Goal: Transaction & Acquisition: Purchase product/service

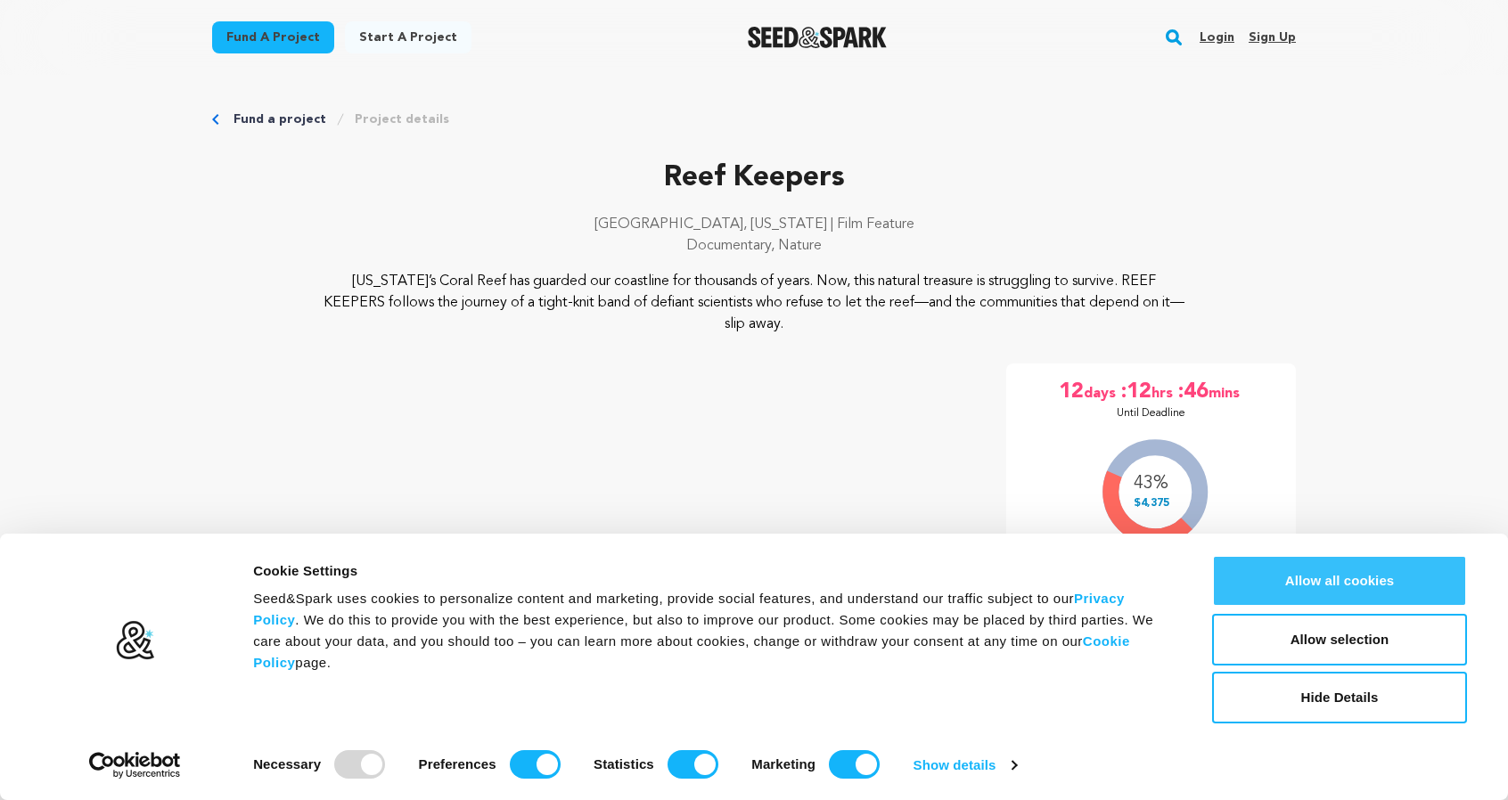
click at [1328, 586] on button "Allow all cookies" at bounding box center [1339, 581] width 255 height 52
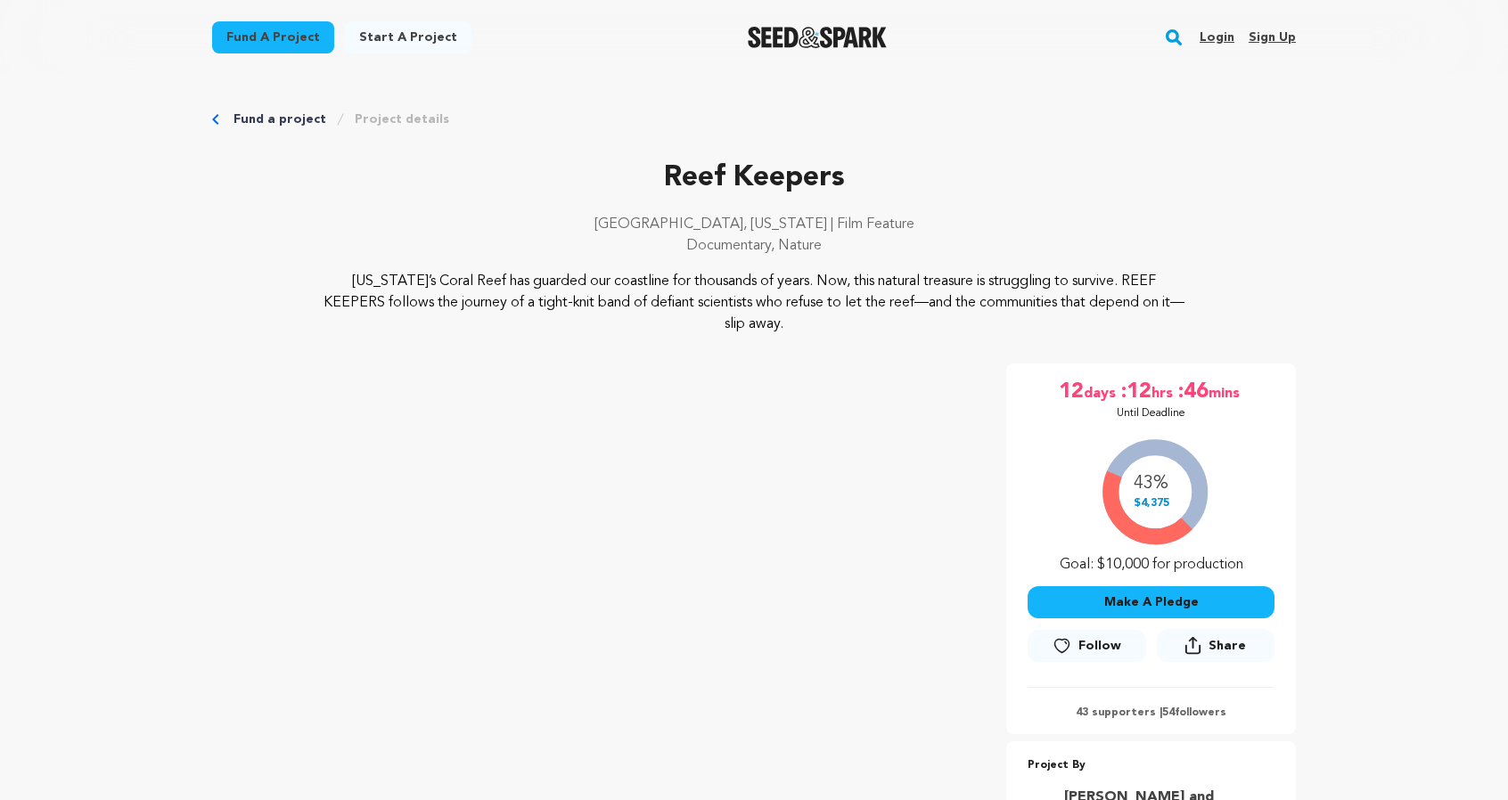
click at [1103, 601] on button "Make A Pledge" at bounding box center [1151, 602] width 247 height 32
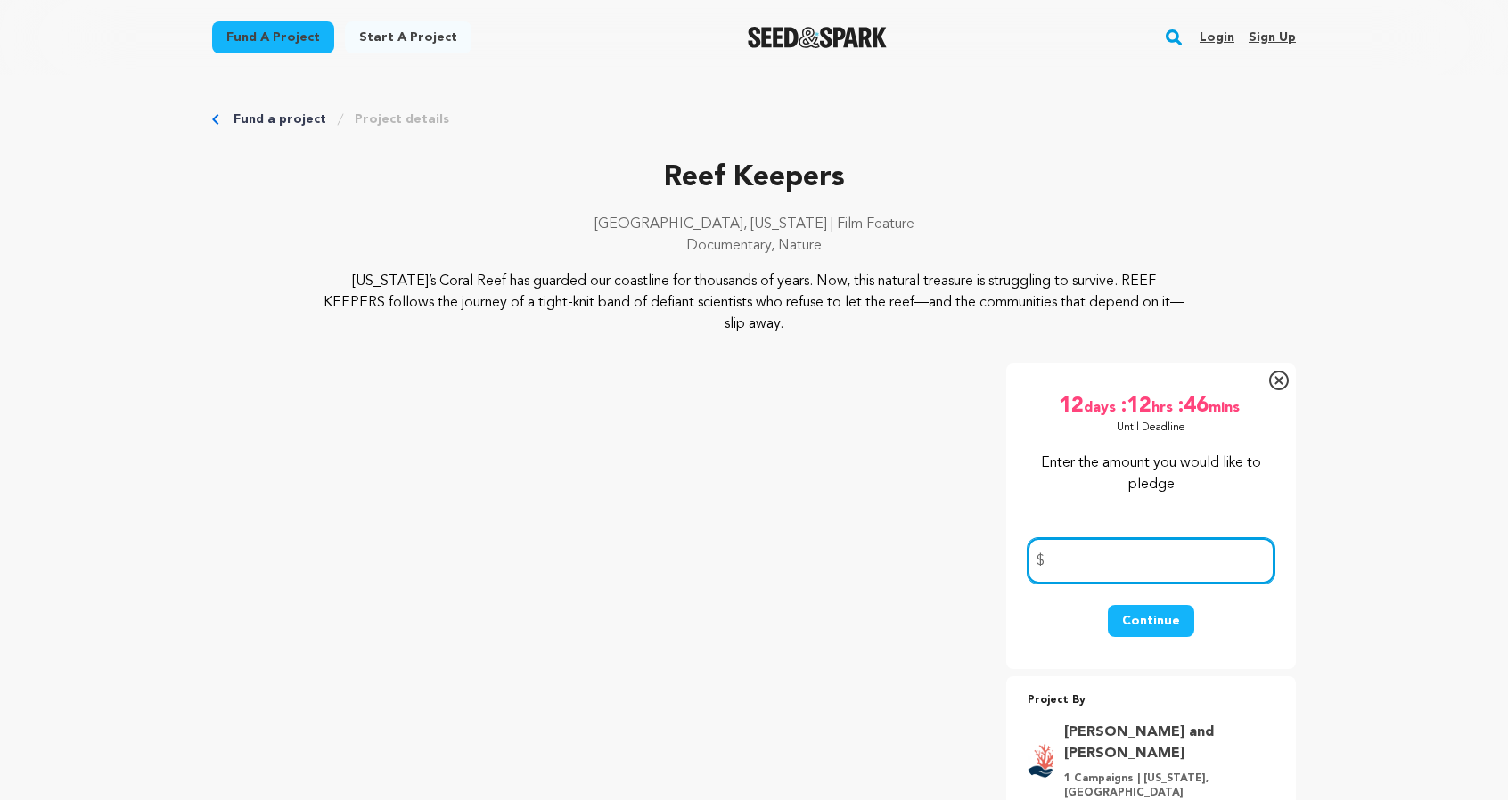
click at [1090, 558] on input "number" at bounding box center [1151, 560] width 247 height 45
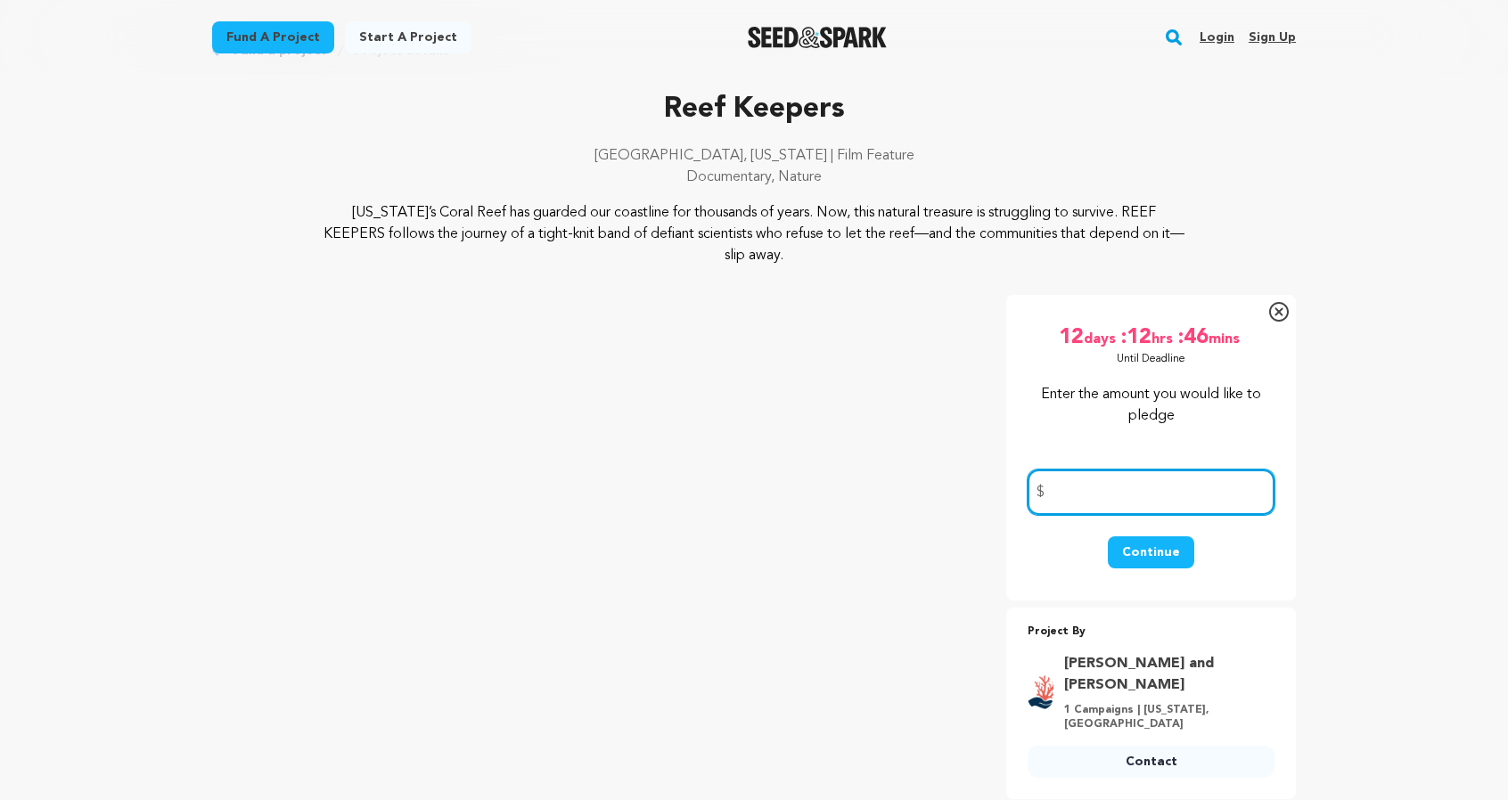
scroll to position [356, 0]
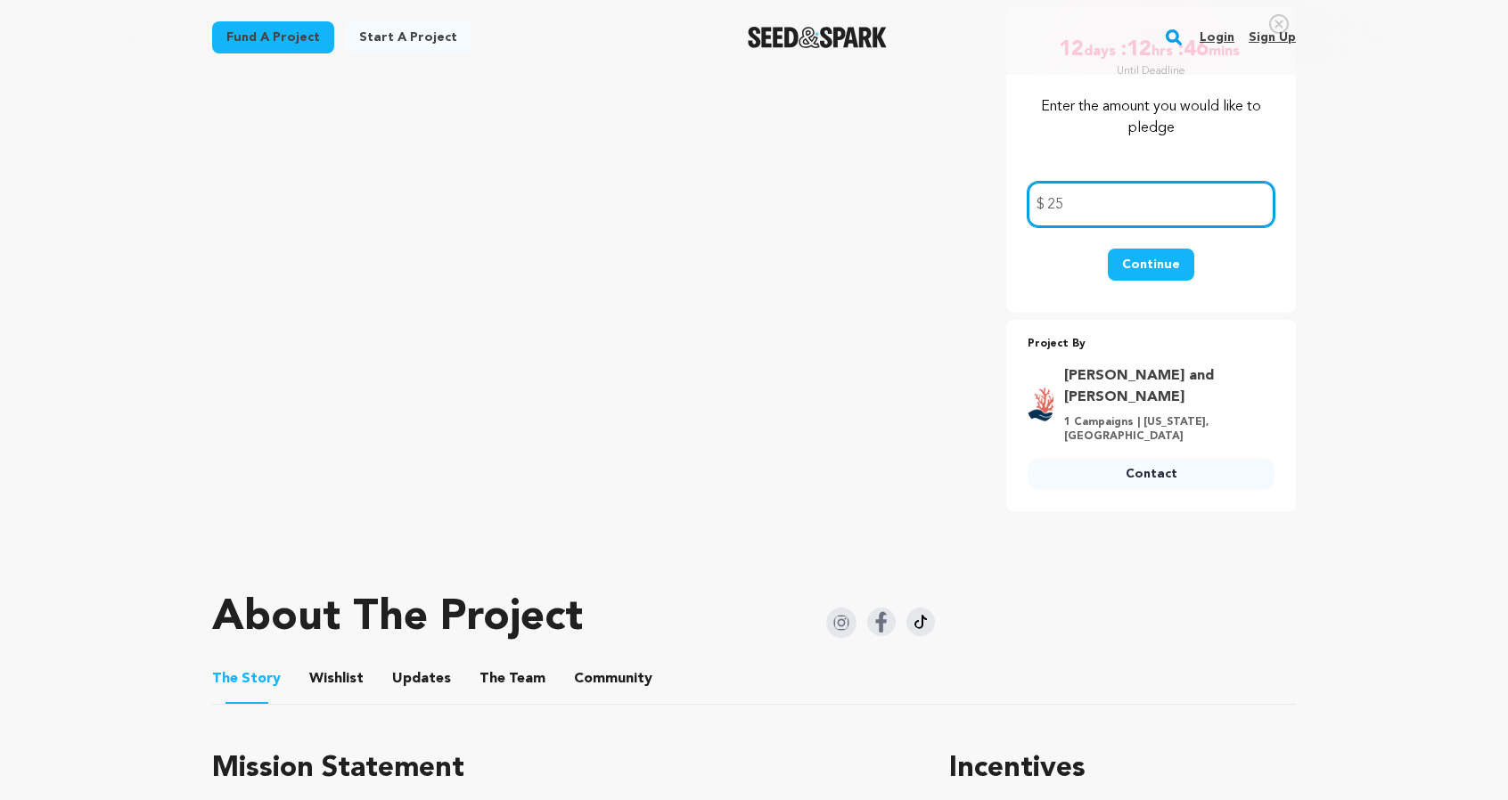
type input "25"
click at [1151, 261] on button "Continue" at bounding box center [1151, 265] width 86 height 32
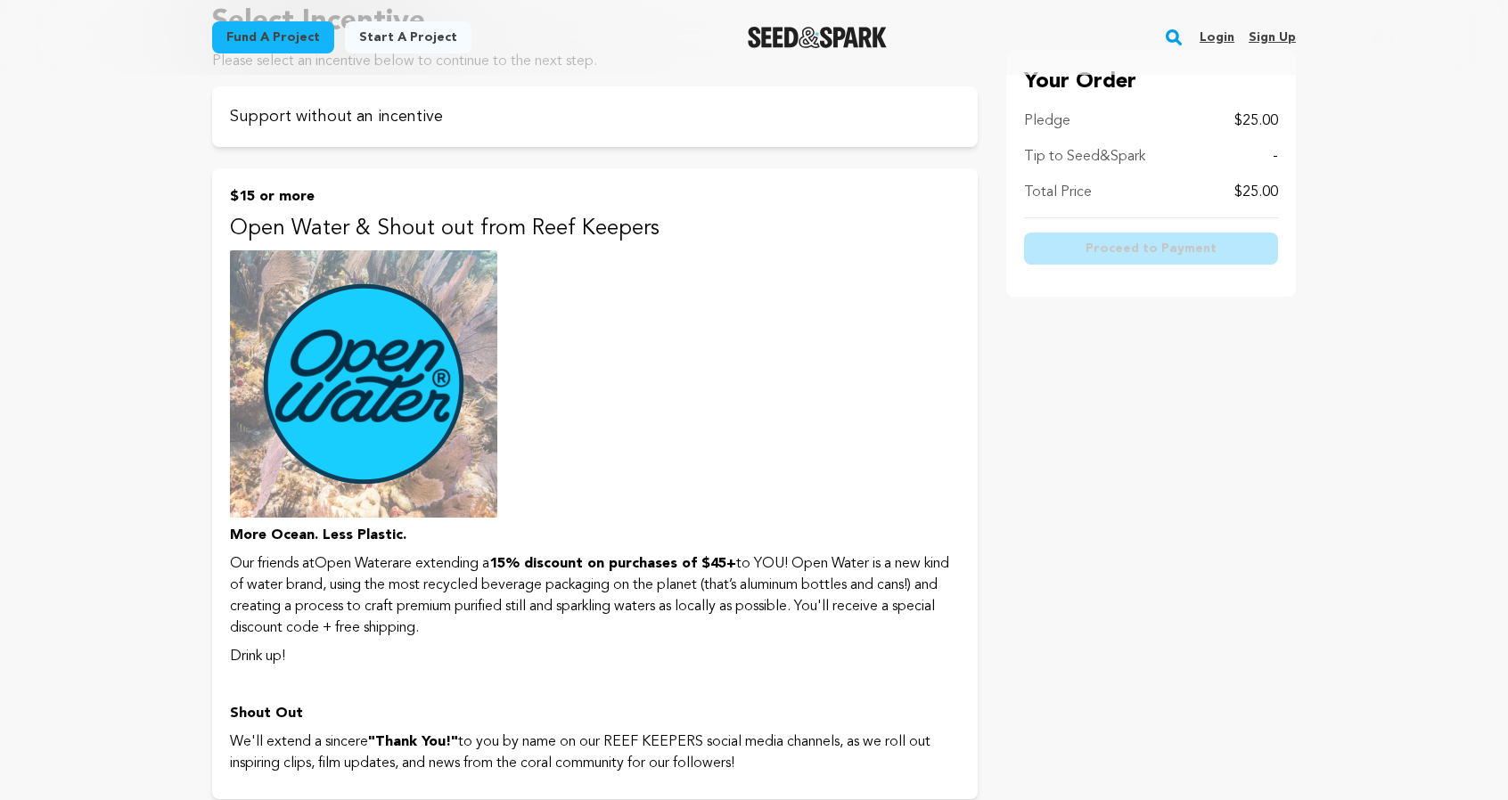
scroll to position [891, 0]
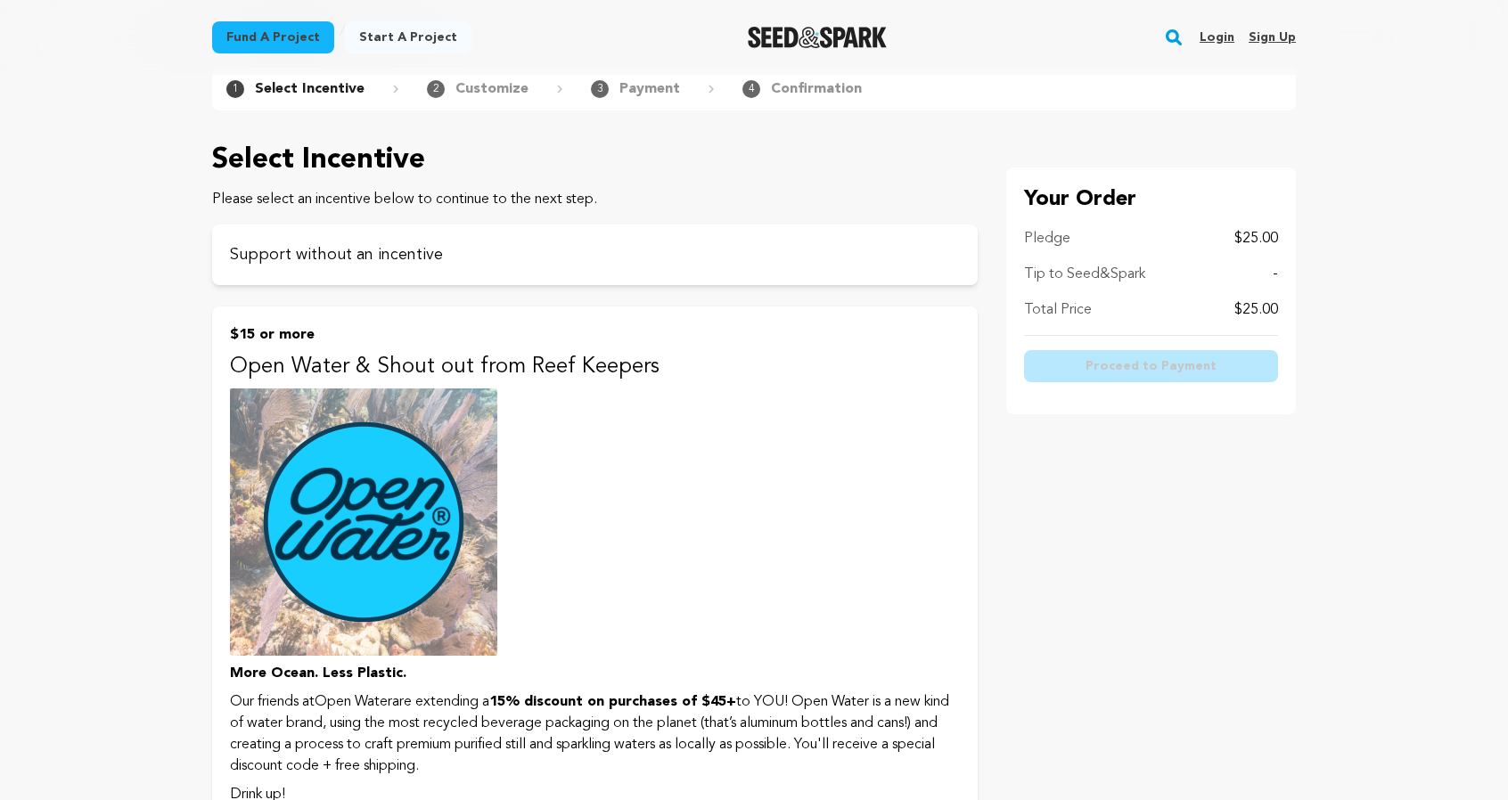
click at [444, 348] on button "$15 or more Open Water & Shout out from Reef Keepers More Ocean. Less Plastic. …" at bounding box center [595, 622] width 766 height 631
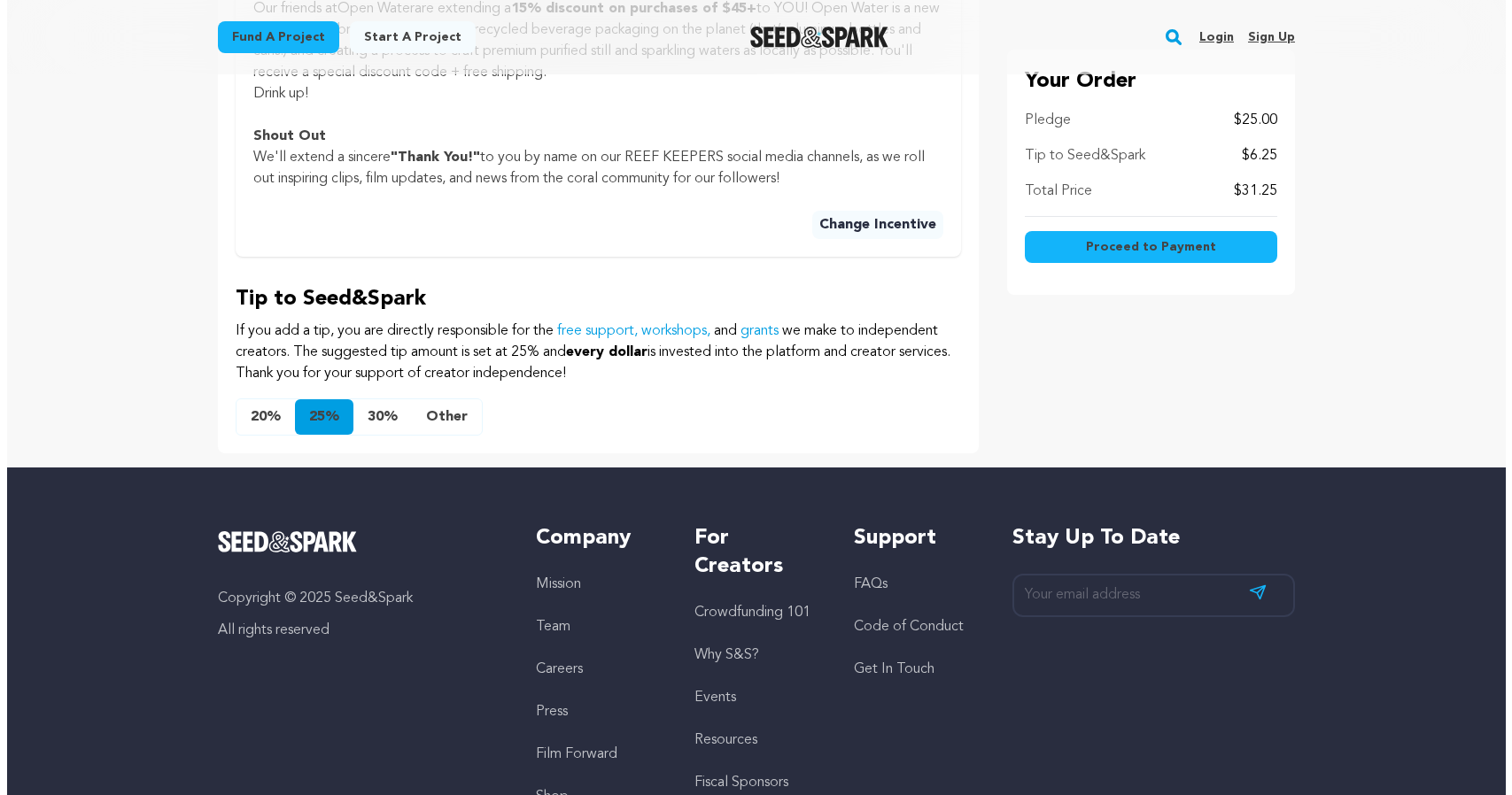
scroll to position [974, 0]
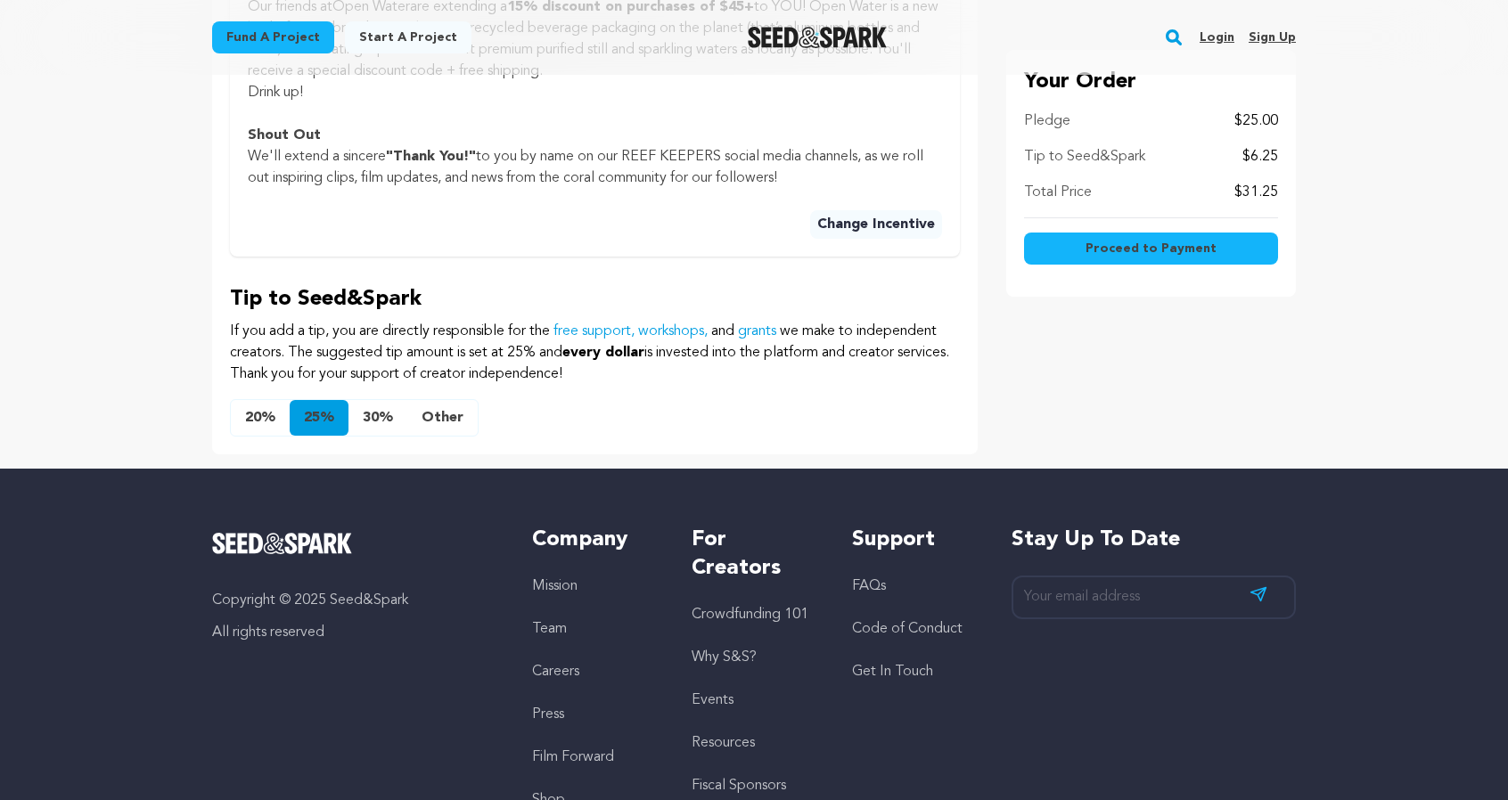
click at [444, 418] on button "Other" at bounding box center [442, 418] width 70 height 36
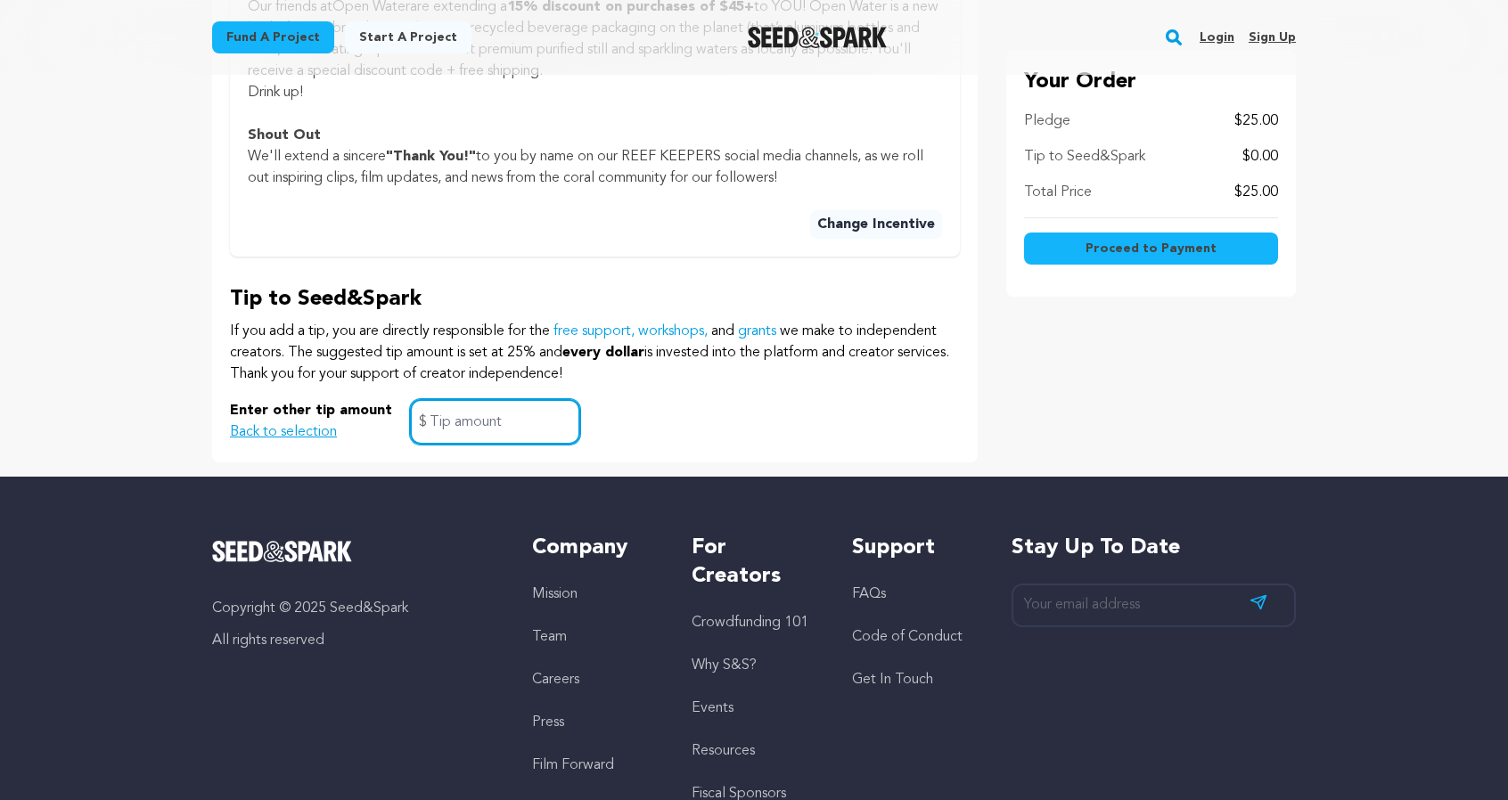
click at [504, 422] on input "text" at bounding box center [495, 421] width 170 height 45
type input "0"
click at [783, 414] on div "Enter other tip amount Back to selection 0 $" at bounding box center [595, 421] width 730 height 45
click at [1148, 233] on button "Proceed to Payment" at bounding box center [1151, 249] width 254 height 32
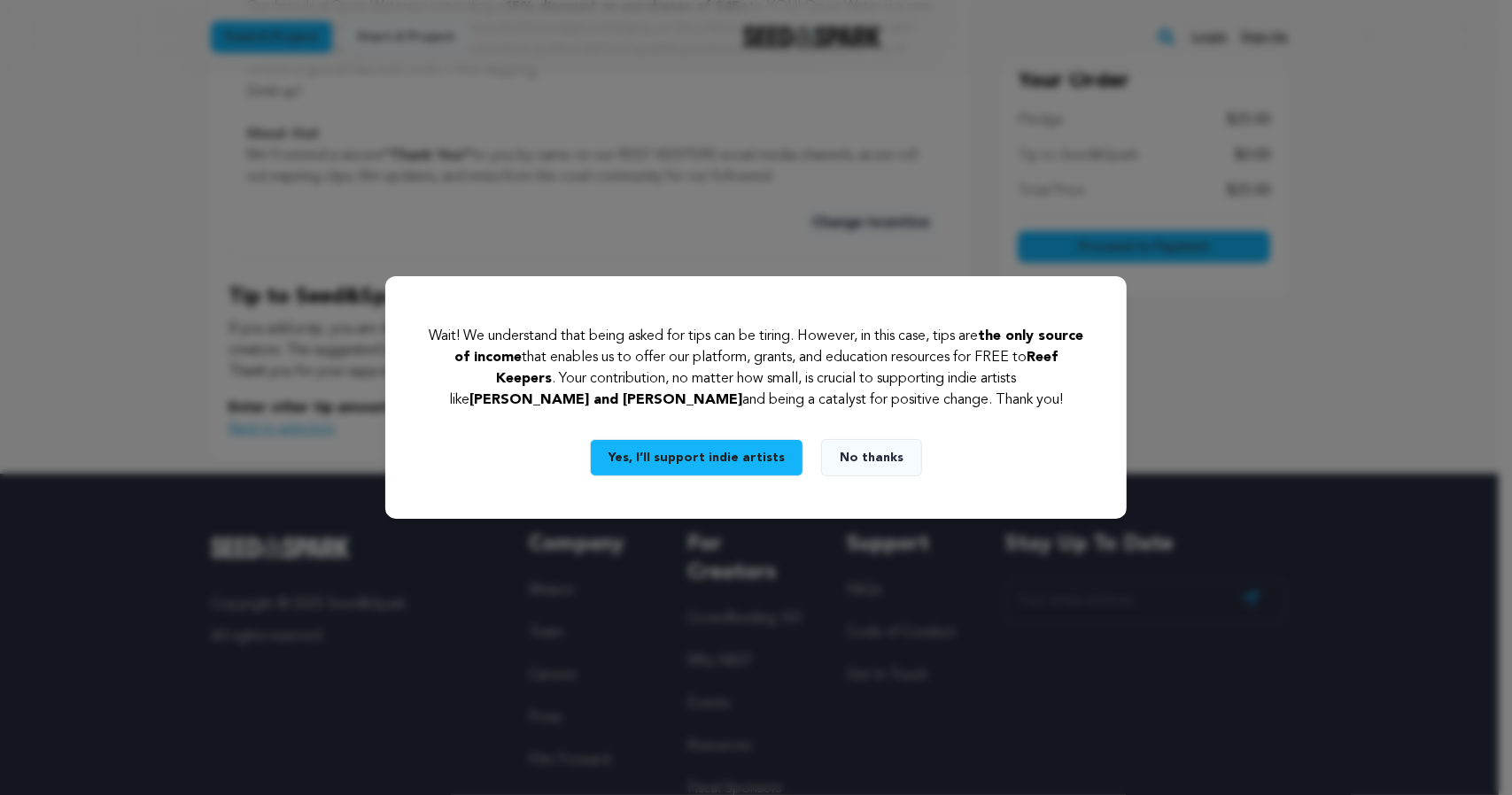
click at [842, 460] on button "No thanks" at bounding box center [872, 457] width 101 height 37
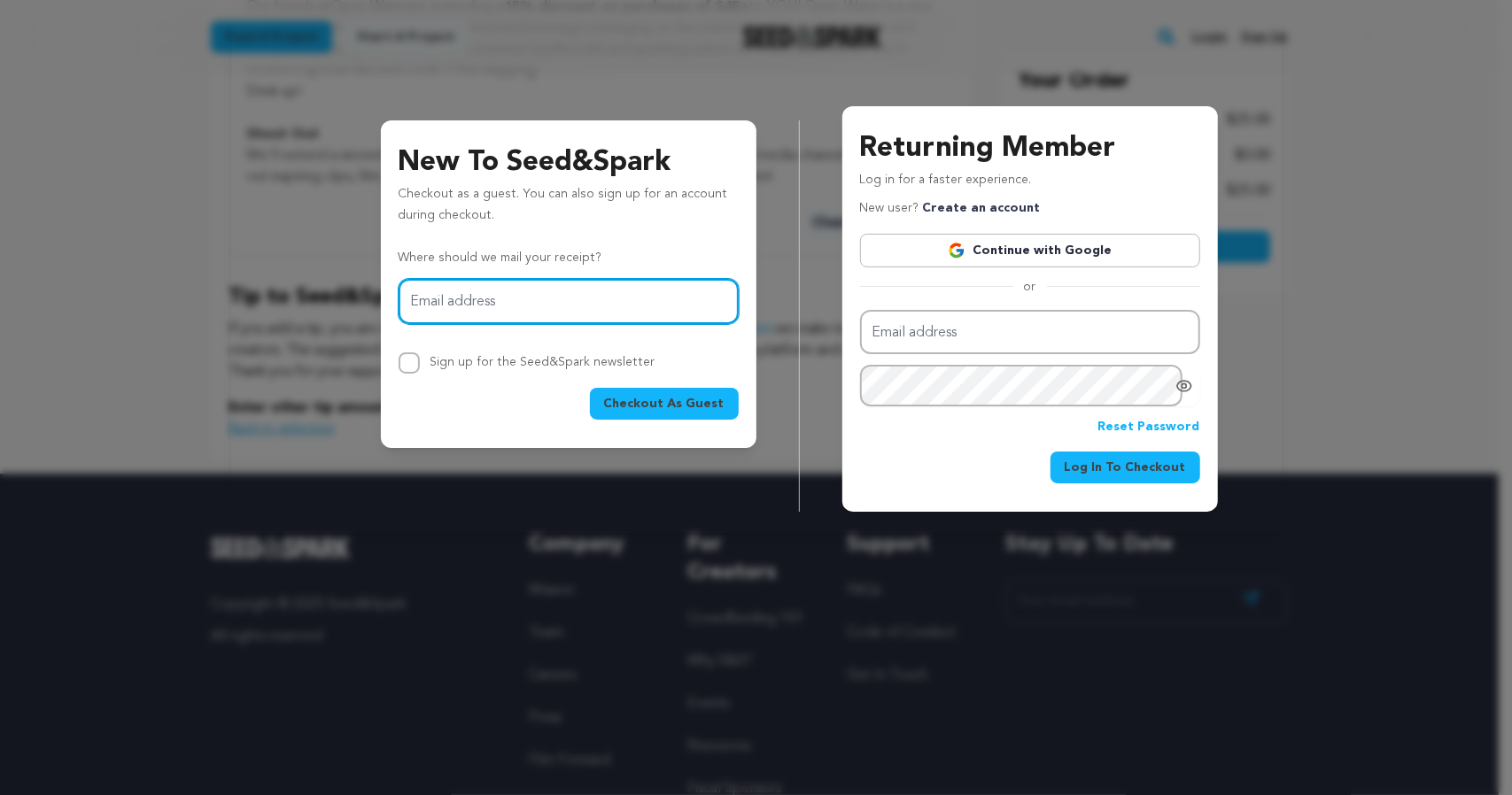
click at [616, 297] on input "Email address" at bounding box center [569, 301] width 340 height 45
type input "brantelg@gmail.com"
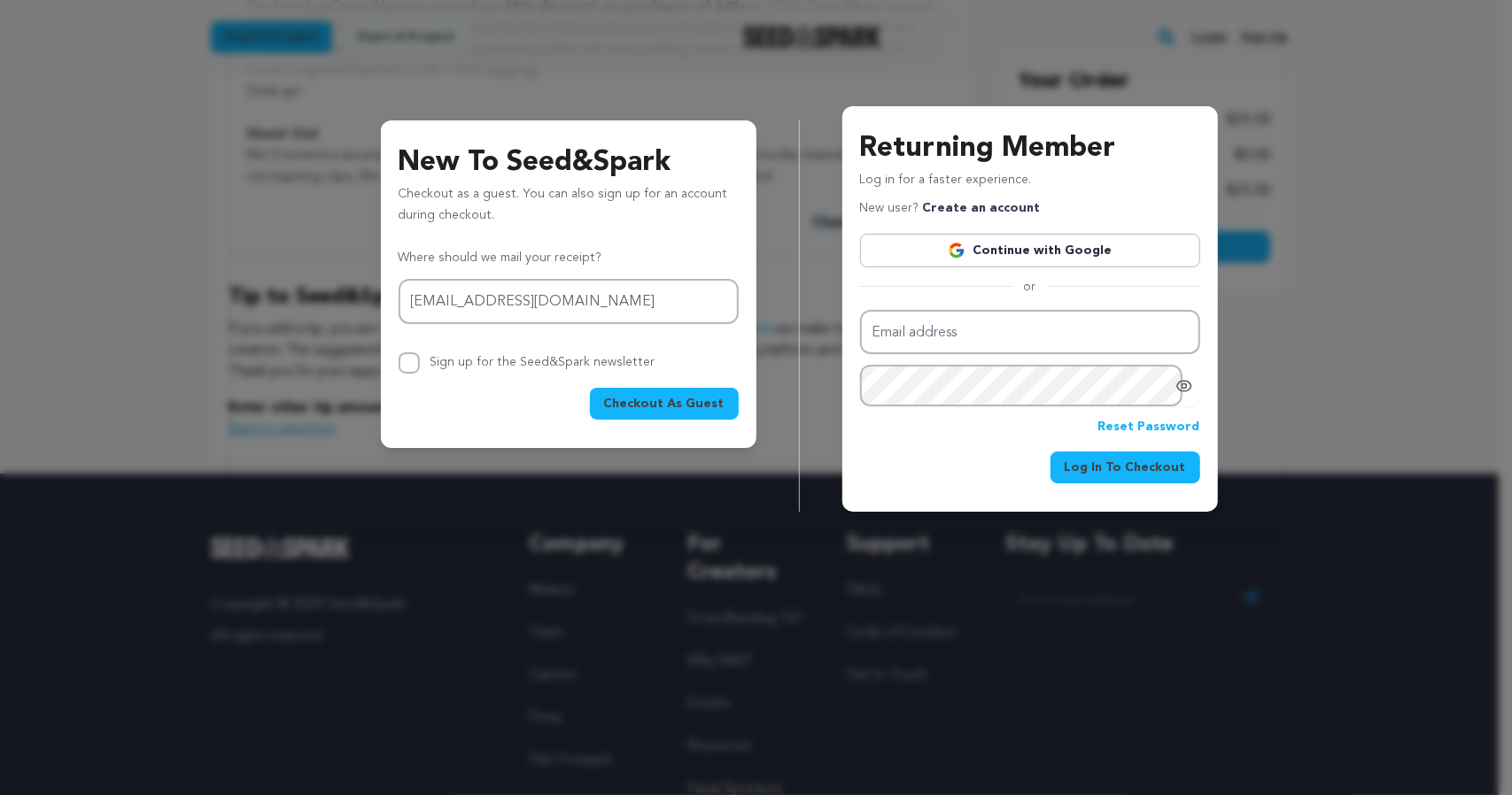
click at [683, 400] on span "Checkout As Guest" at bounding box center [664, 403] width 120 height 18
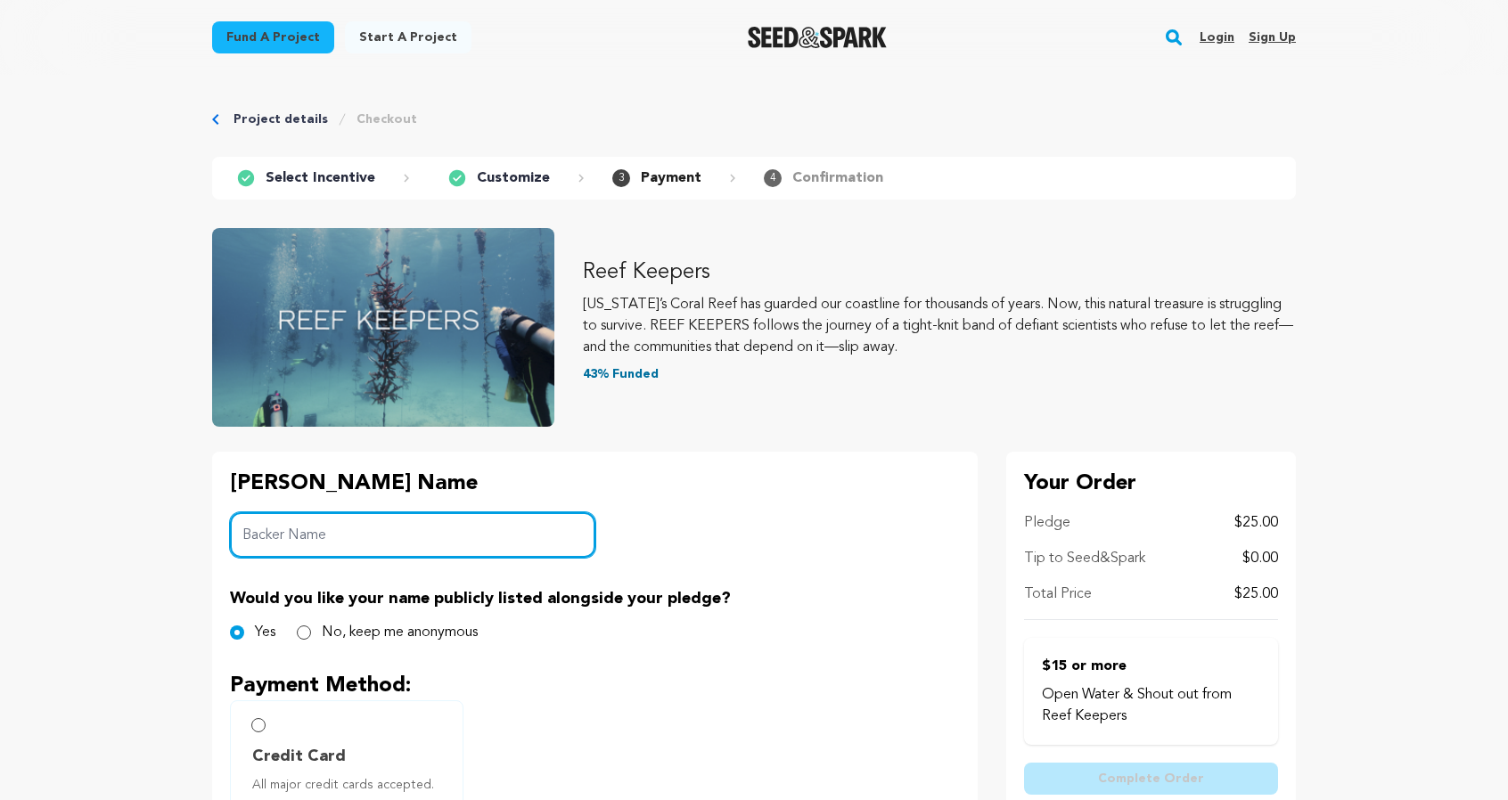
click at [416, 550] on input "Backer Name" at bounding box center [412, 534] width 365 height 45
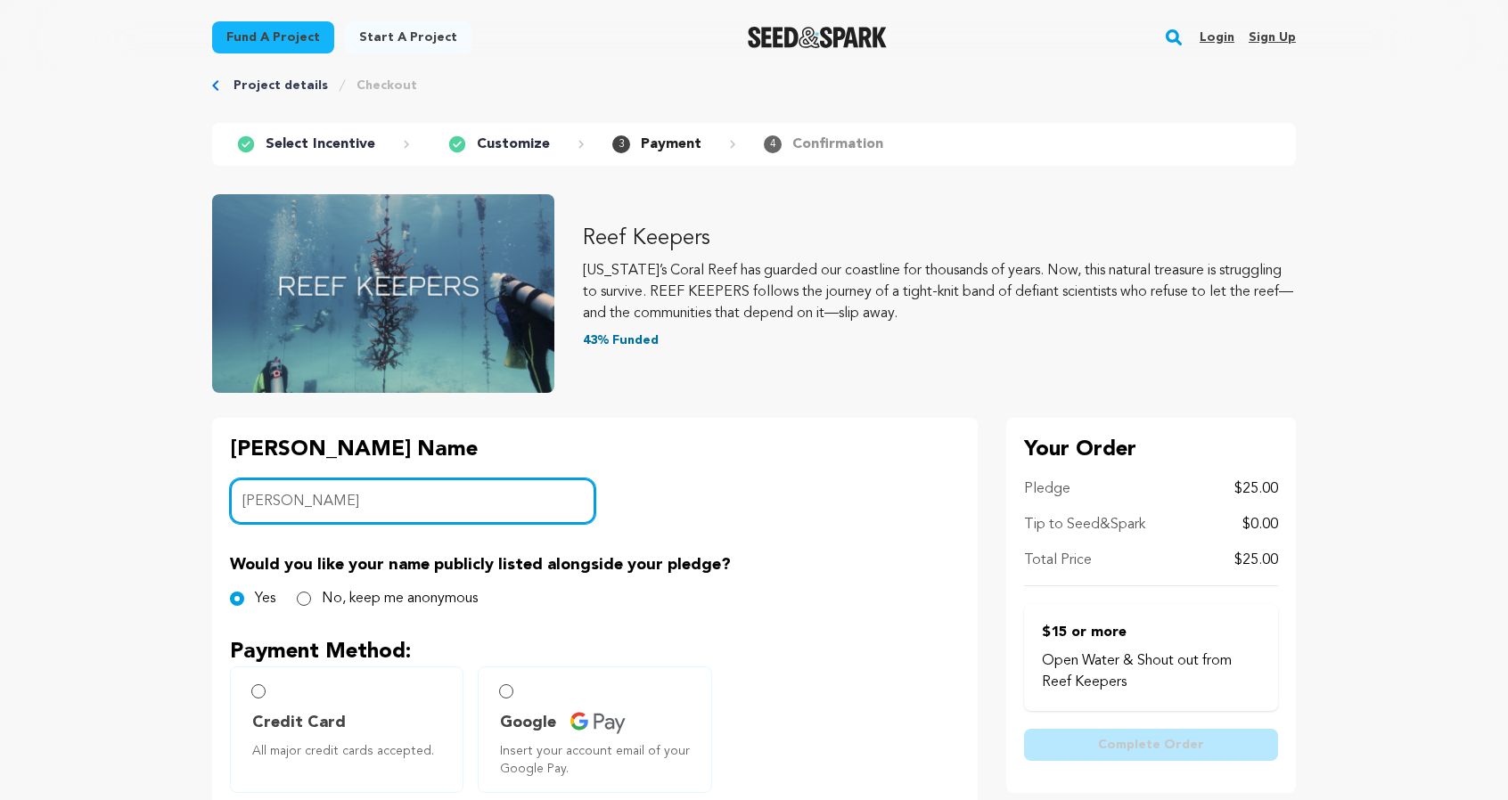
scroll to position [89, 0]
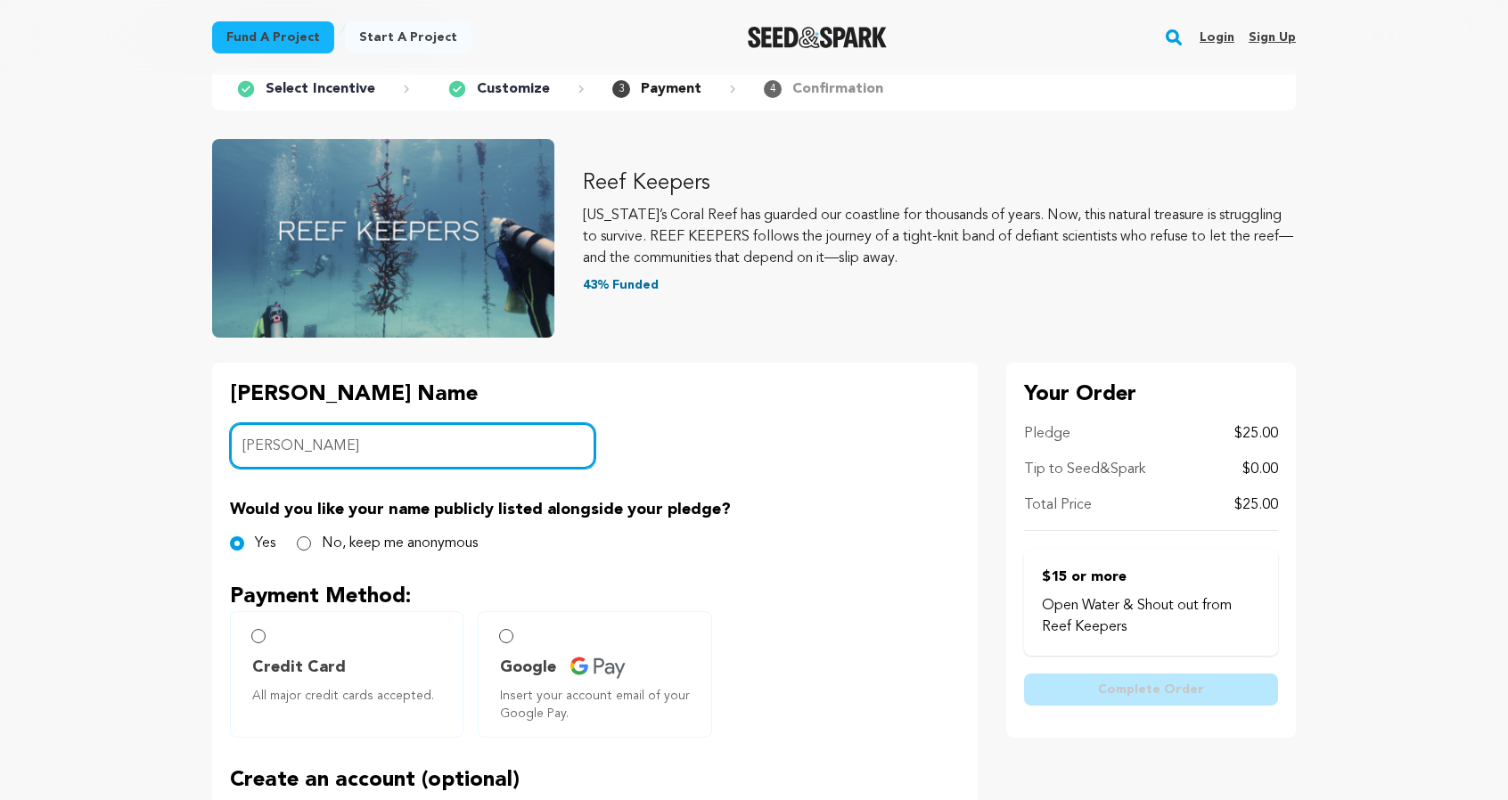
drag, startPoint x: 311, startPoint y: 454, endPoint x: 69, endPoint y: 429, distance: 243.7
click at [69, 429] on main "Fund a project Start a project Search Login Sign up Start a project" at bounding box center [754, 728] width 1508 height 1634
type input "Self Narrate"
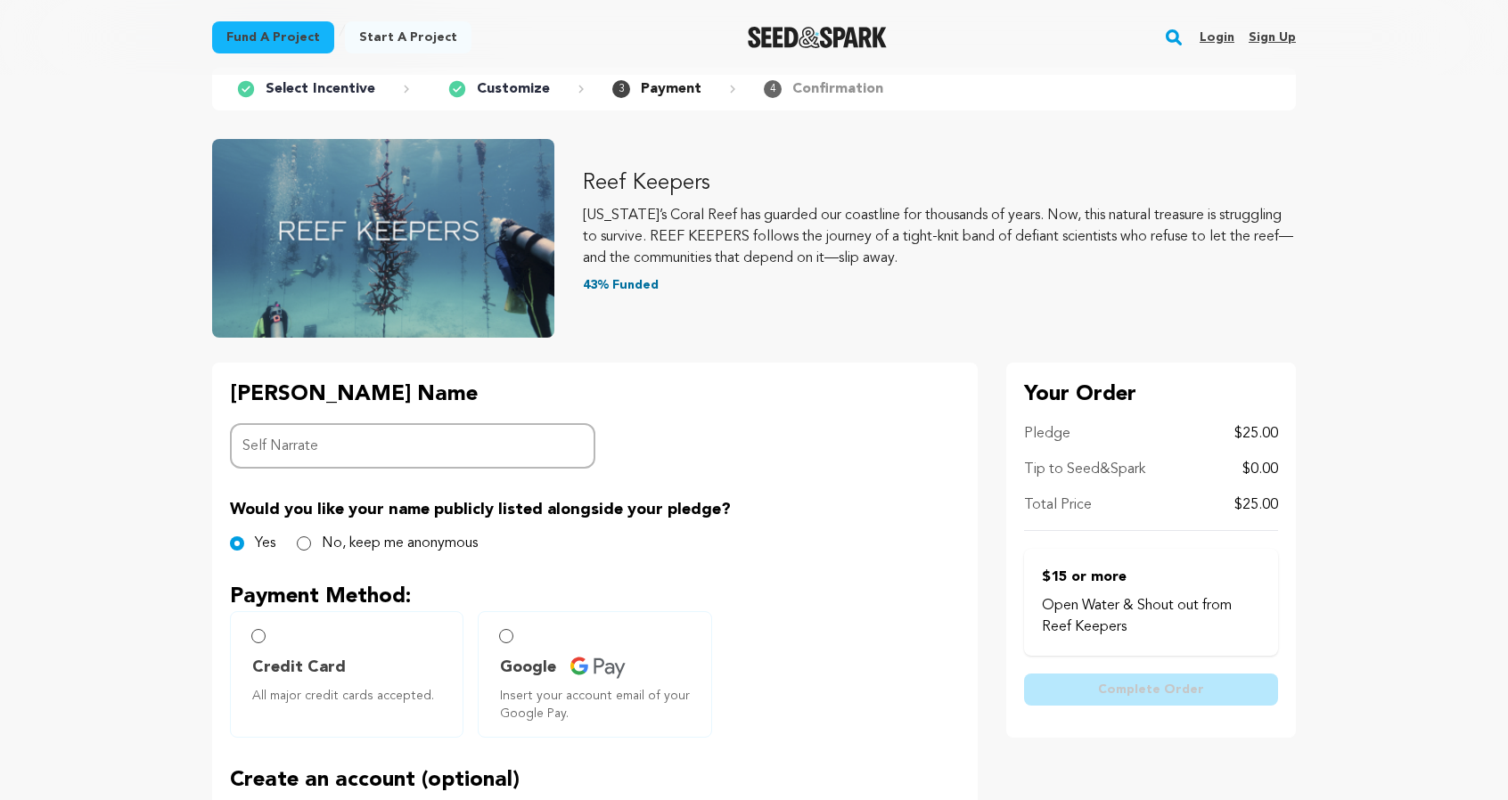
drag, startPoint x: 708, startPoint y: 383, endPoint x: 693, endPoint y: 410, distance: 30.3
click at [706, 383] on div "Backer's Name Backer Name Self Narrate Would you like your name publicly listed…" at bounding box center [595, 711] width 766 height 696
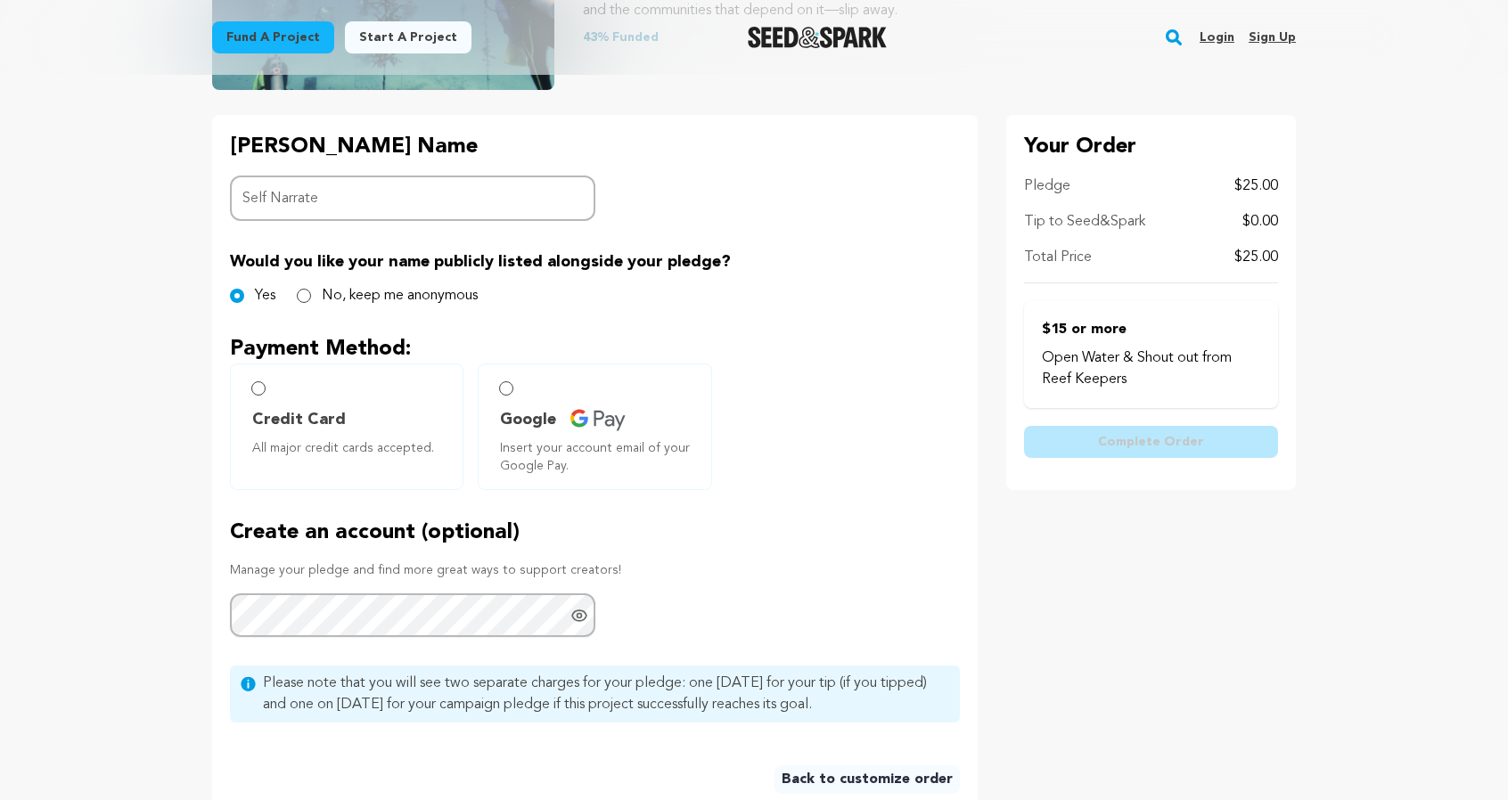
scroll to position [356, 0]
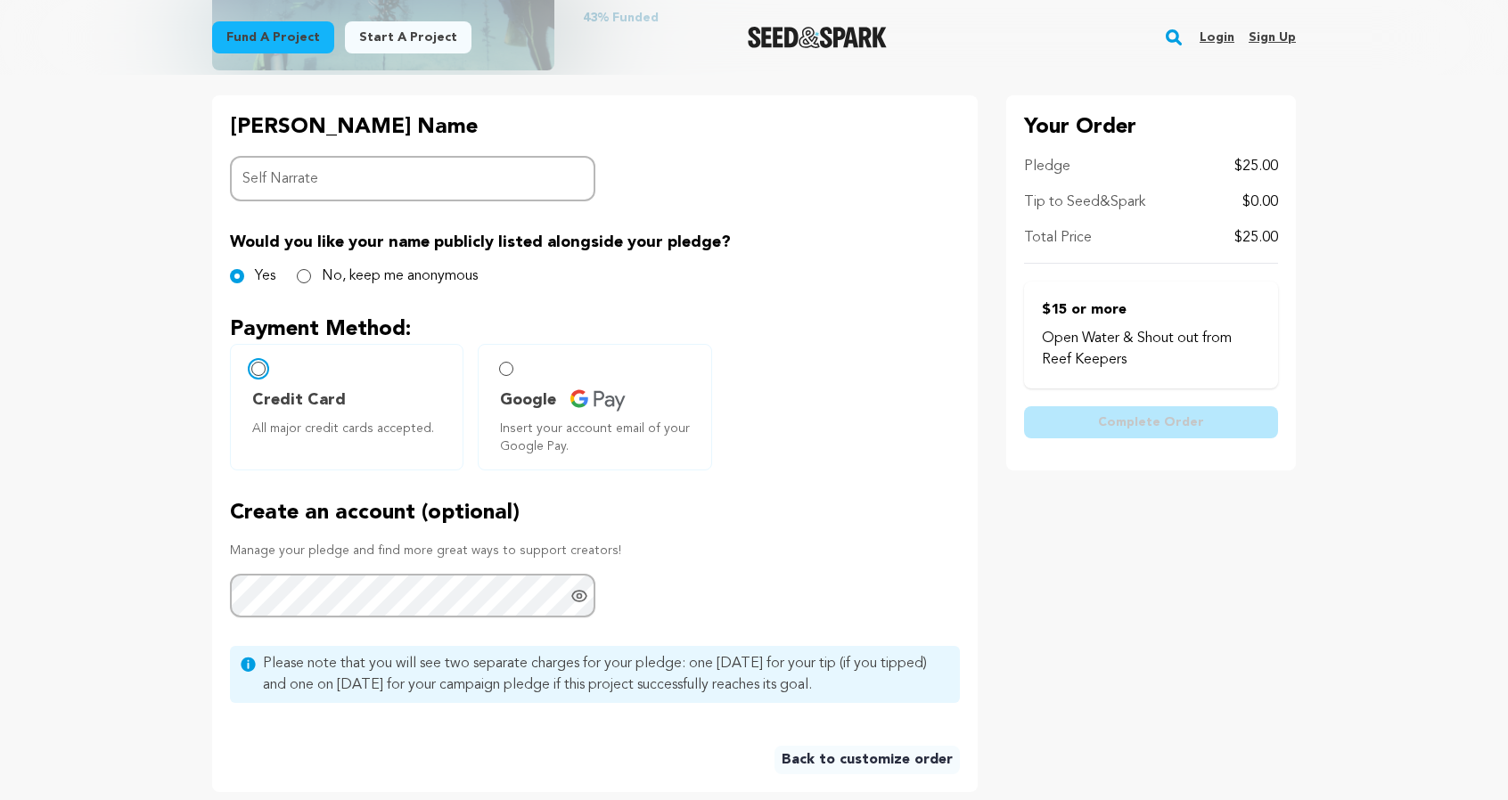
click at [258, 366] on input "Credit Card All major credit cards accepted." at bounding box center [258, 369] width 14 height 14
radio input "false"
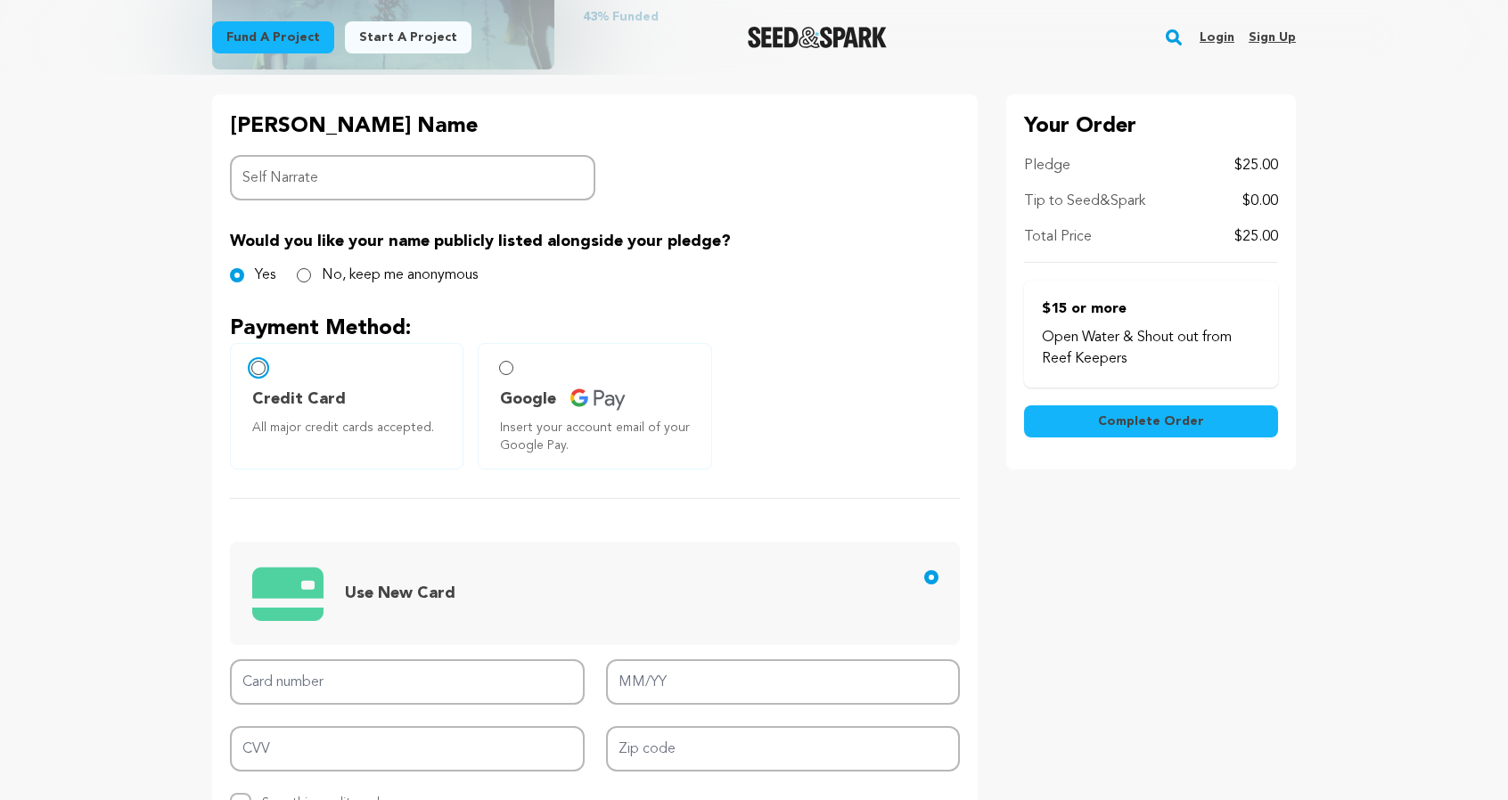
scroll to position [624, 0]
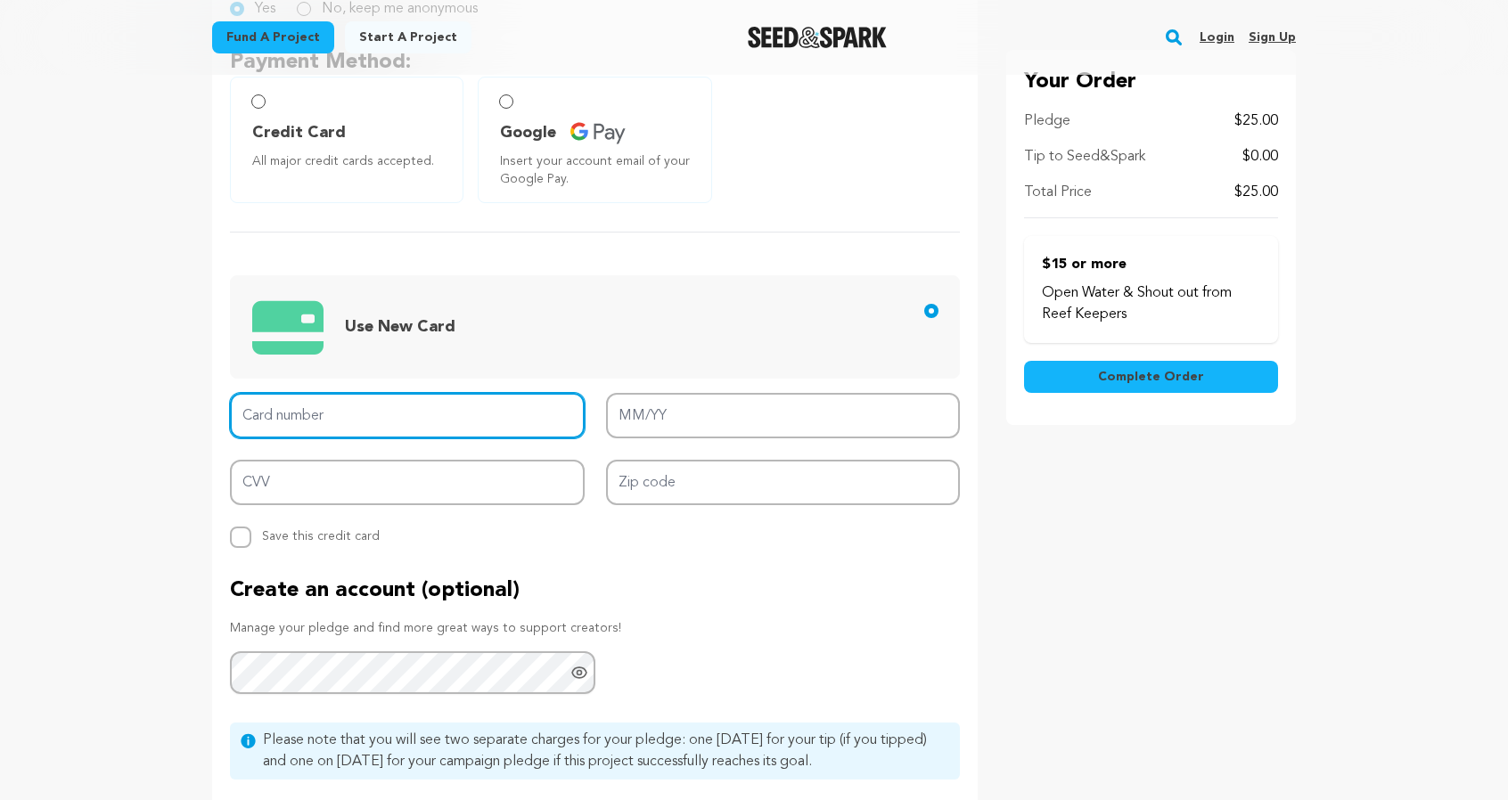
click at [412, 425] on input "Card number" at bounding box center [407, 415] width 355 height 45
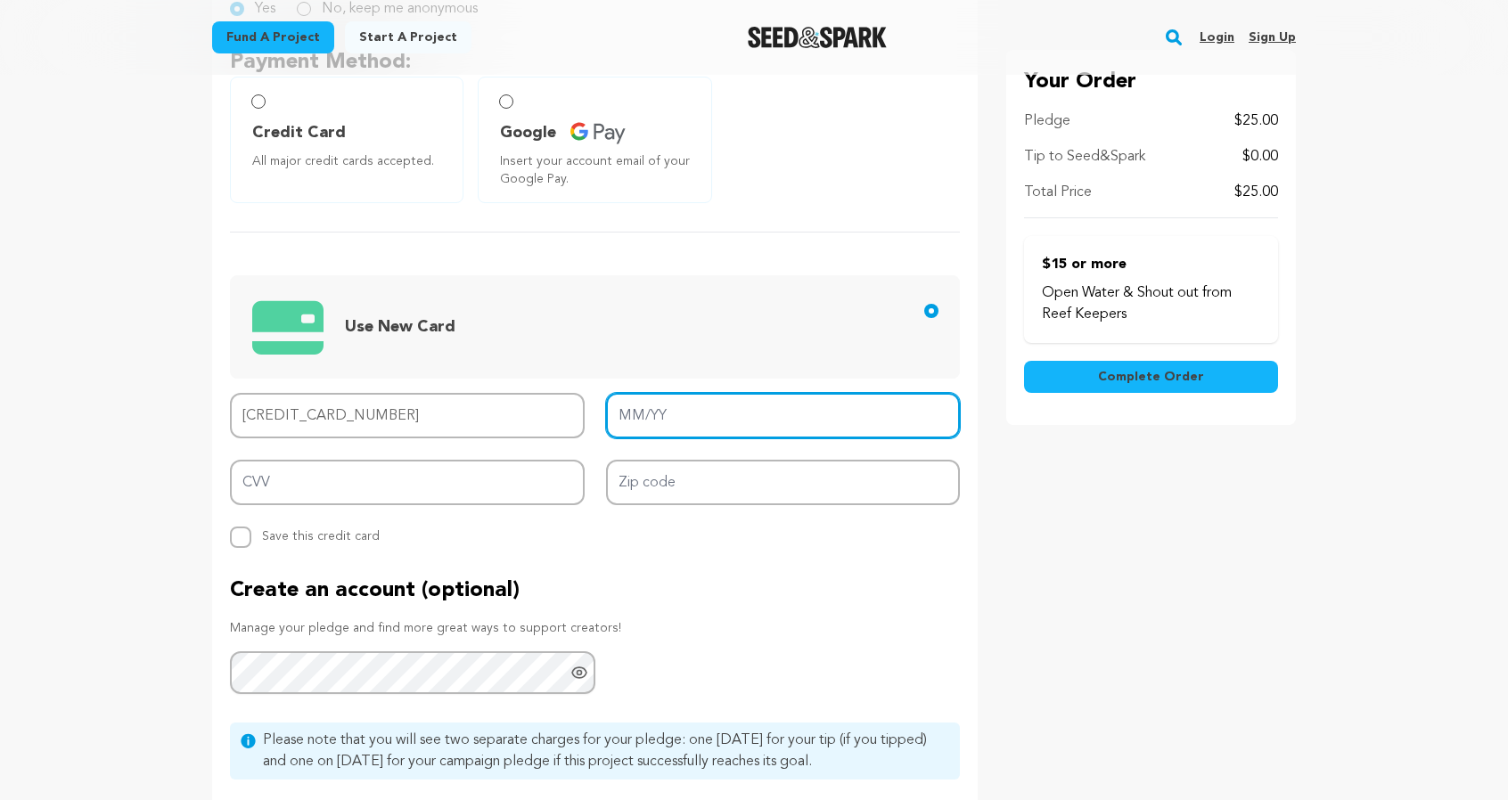
type input "4147 2024 1497 2321"
type input "11/28"
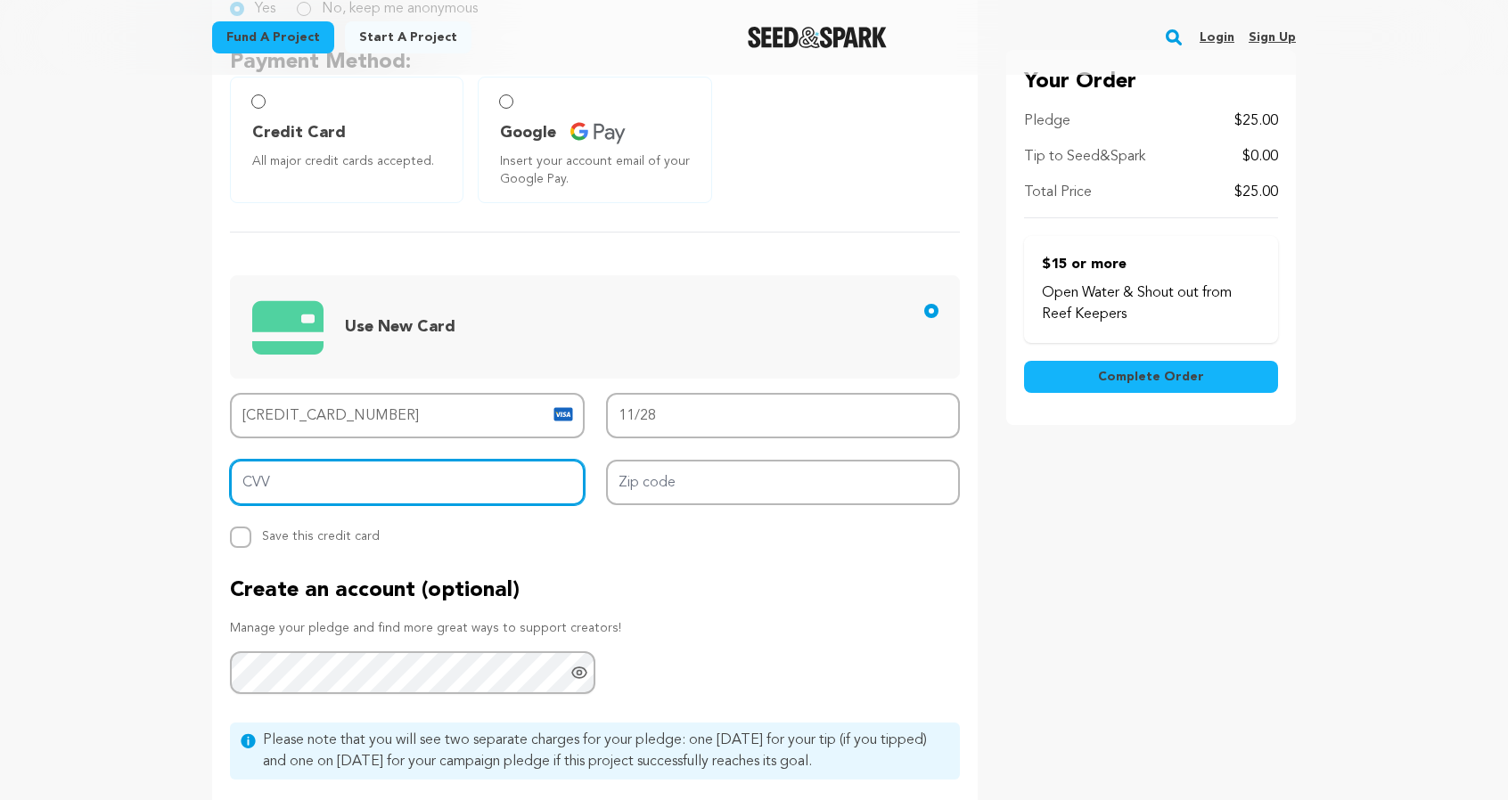
click at [353, 487] on input "CVV" at bounding box center [407, 482] width 355 height 45
type input "391"
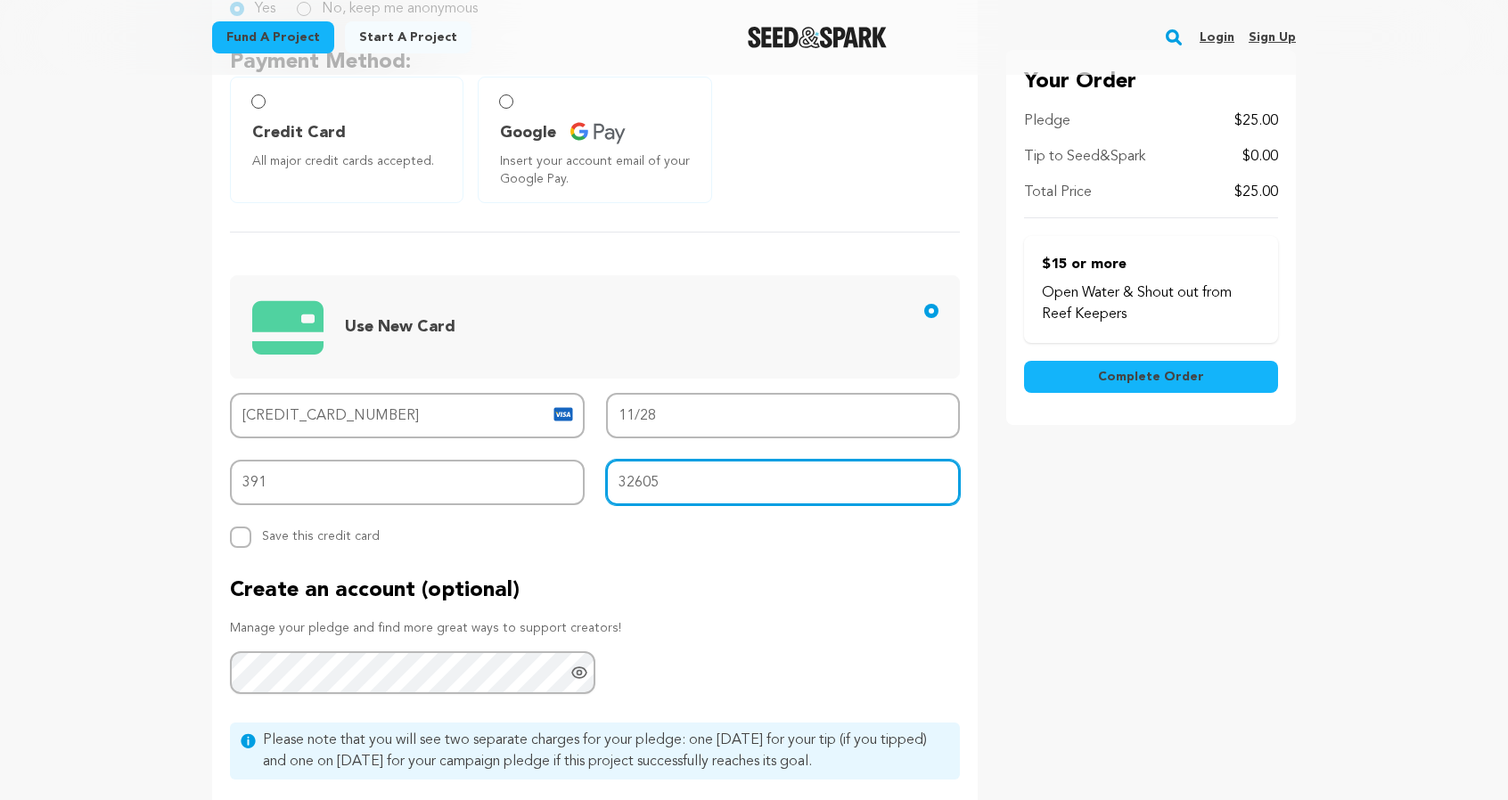
type input "32605"
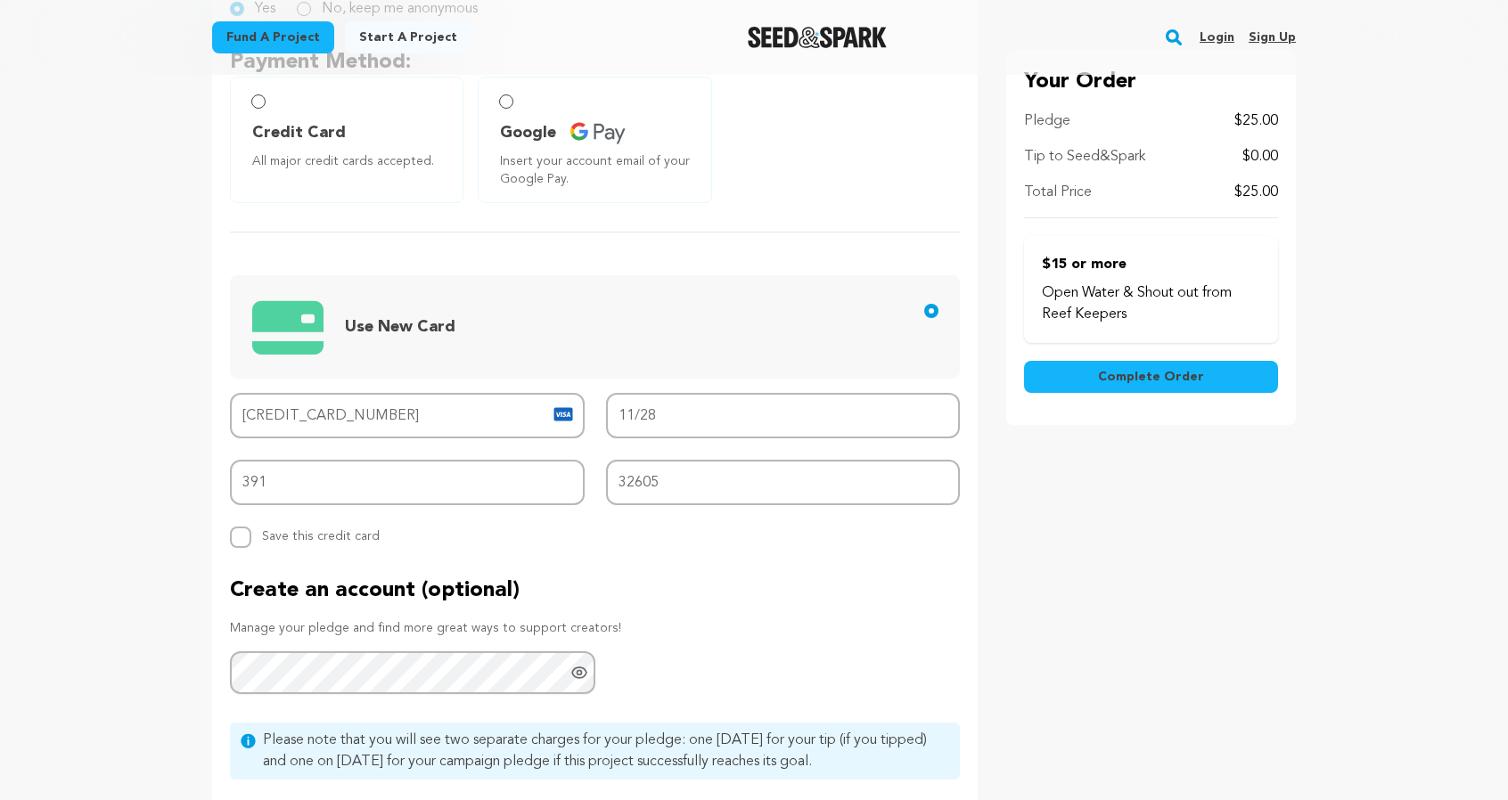
click at [996, 678] on div "Backer's Name Backer Name Self Narrate Would you like your name publicly listed…" at bounding box center [754, 348] width 1084 height 1041
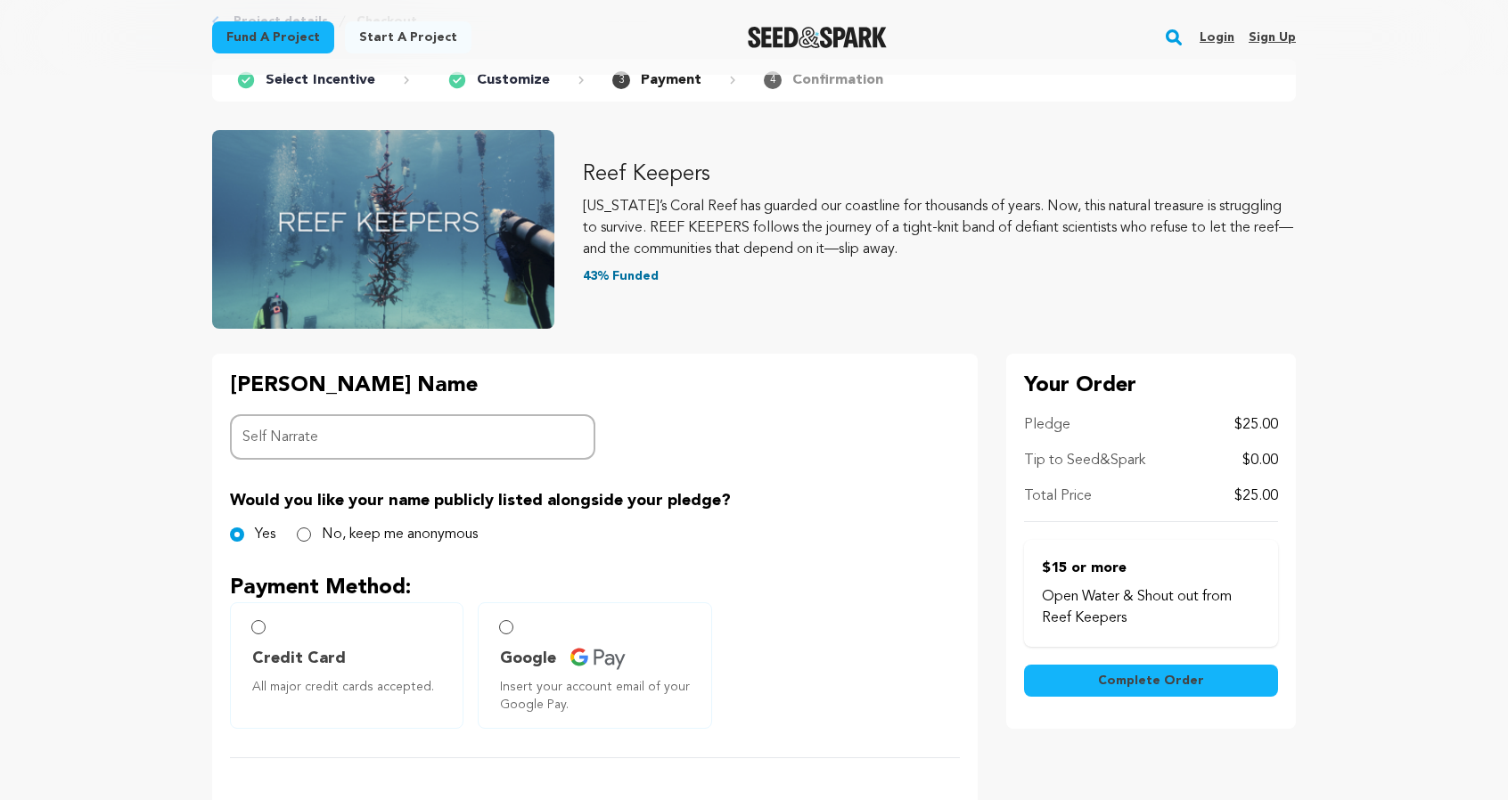
scroll to position [89, 0]
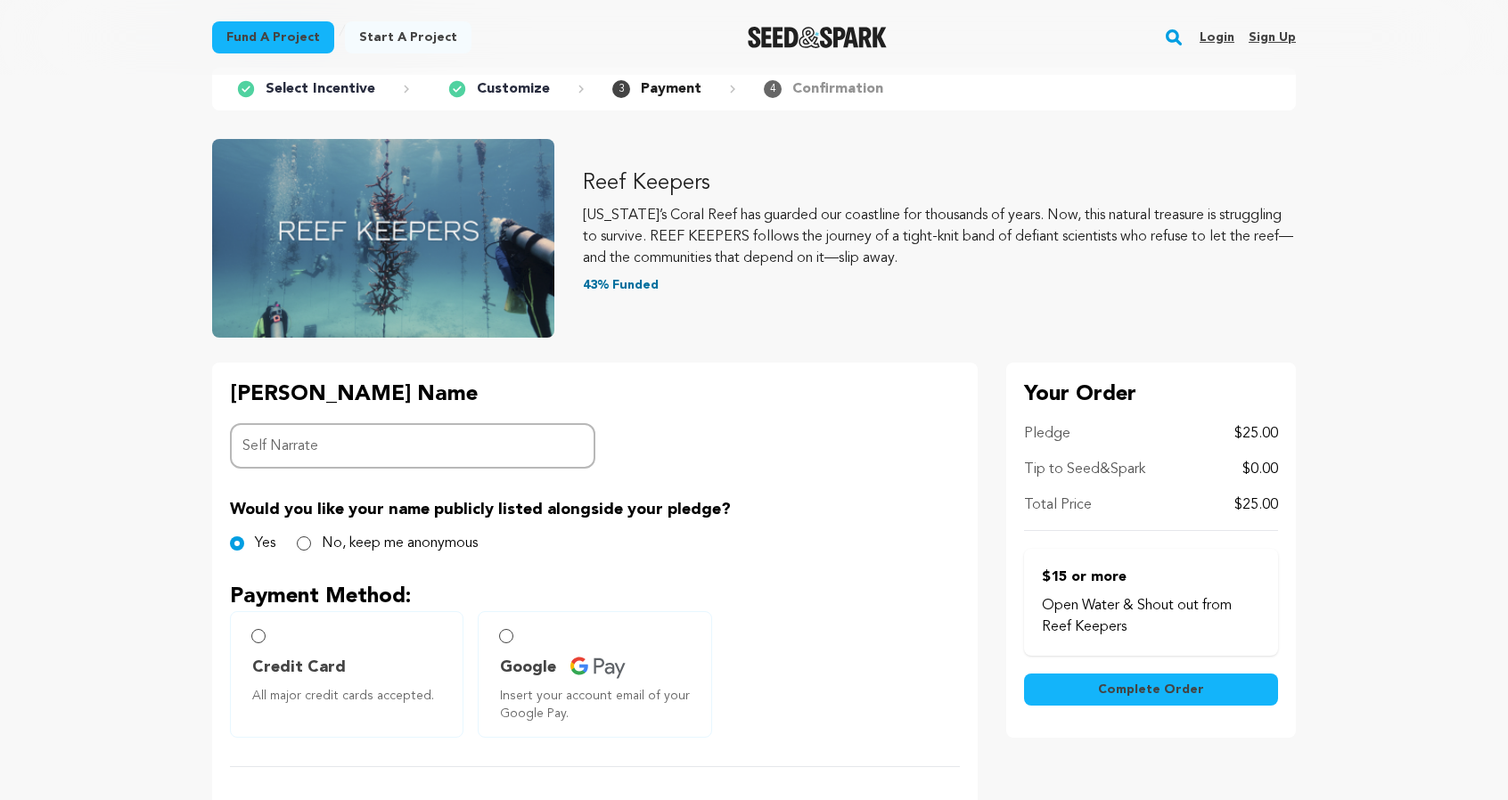
click at [1183, 694] on span "Complete Order" at bounding box center [1151, 690] width 106 height 18
